Goal: Task Accomplishment & Management: Use online tool/utility

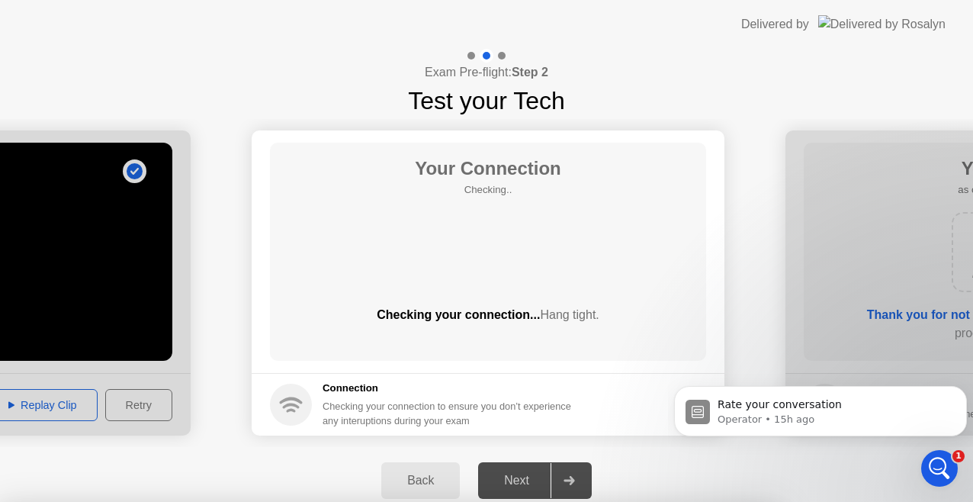
scroll to position [534, 0]
